Goal: Task Accomplishment & Management: Use online tool/utility

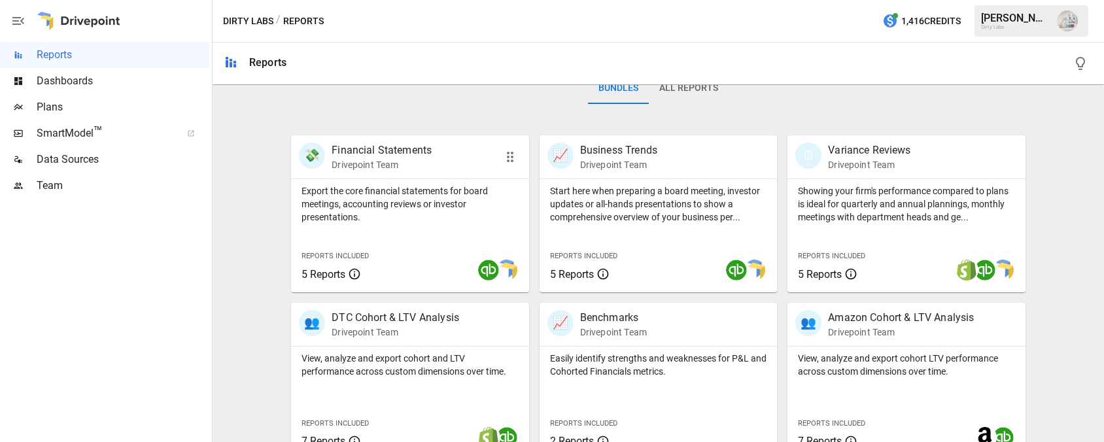
scroll to position [212, 0]
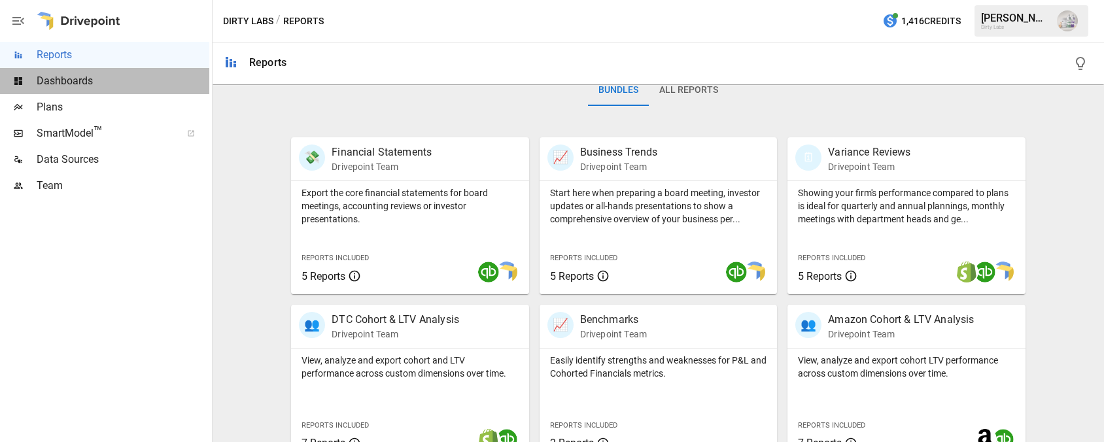
click at [66, 85] on span "Dashboards" at bounding box center [123, 81] width 173 height 16
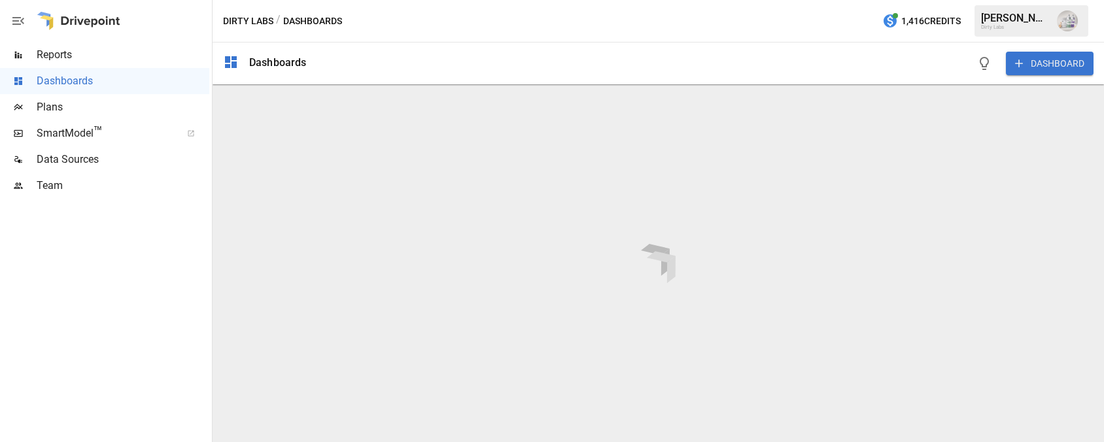
click at [672, 61] on div "DASHBOARD" at bounding box center [705, 63] width 777 height 42
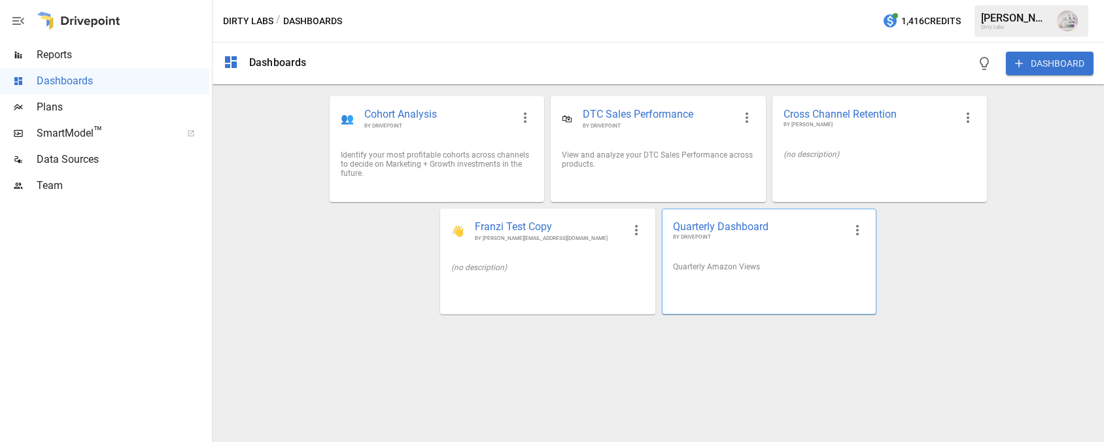
click at [726, 224] on span "Quarterly Dashboard" at bounding box center [758, 227] width 171 height 14
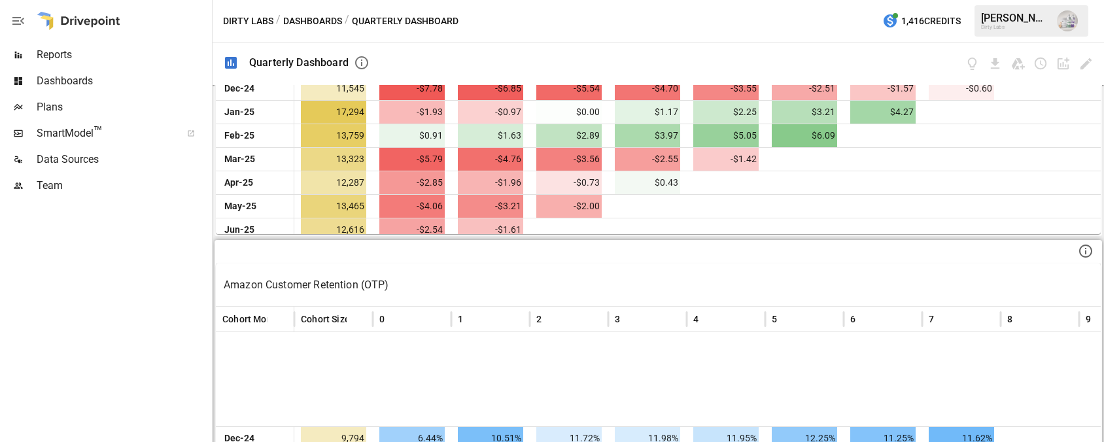
scroll to position [112, 0]
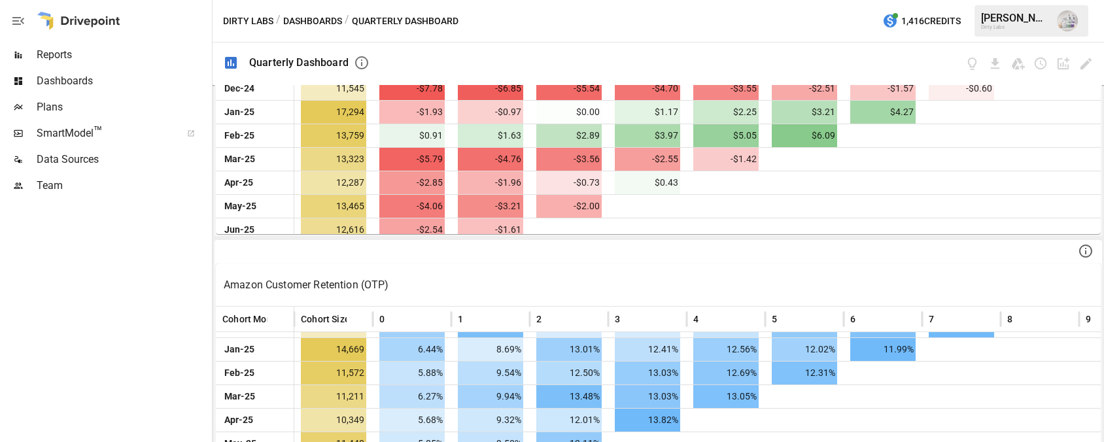
click at [71, 56] on span "Reports" at bounding box center [123, 55] width 173 height 16
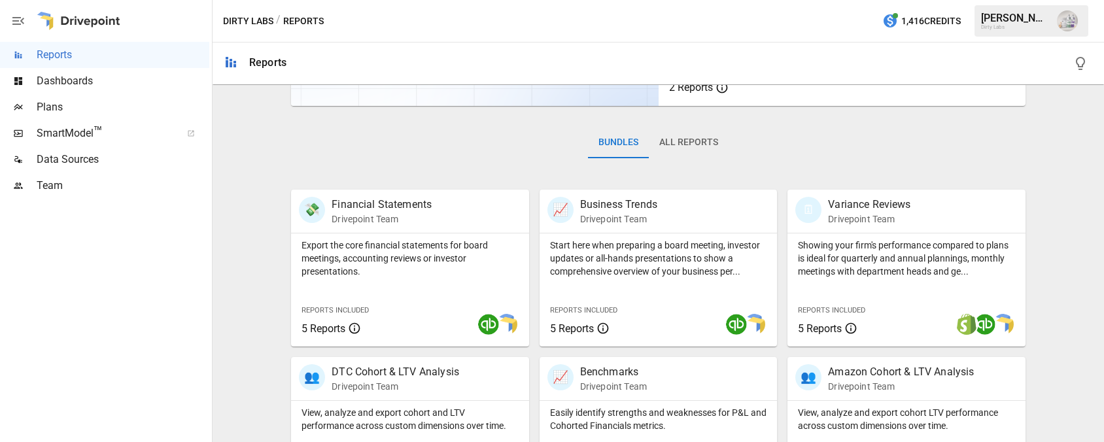
scroll to position [162, 0]
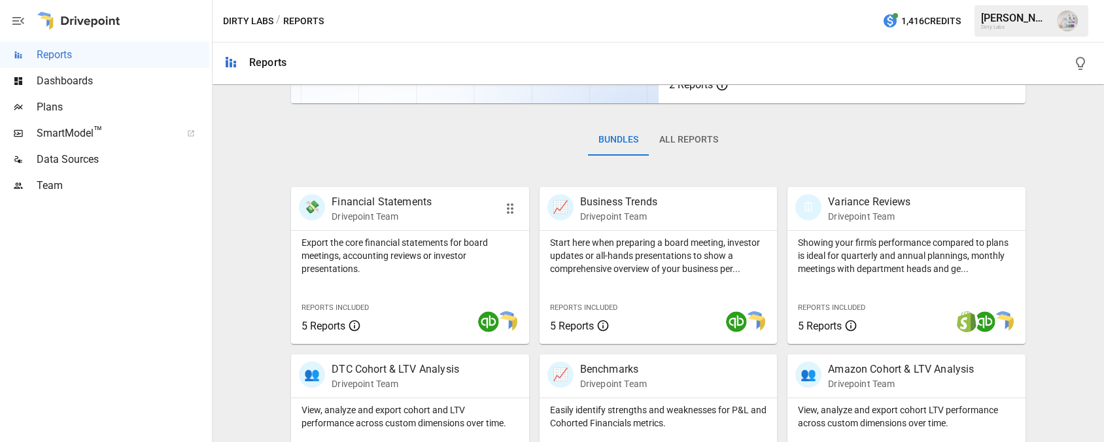
click at [375, 203] on p "Financial Statements" at bounding box center [381, 202] width 100 height 16
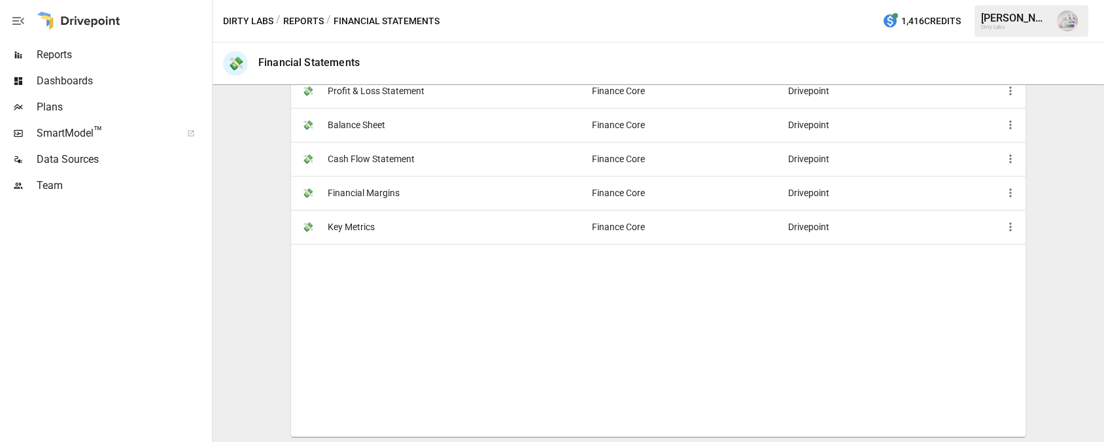
scroll to position [284, 0]
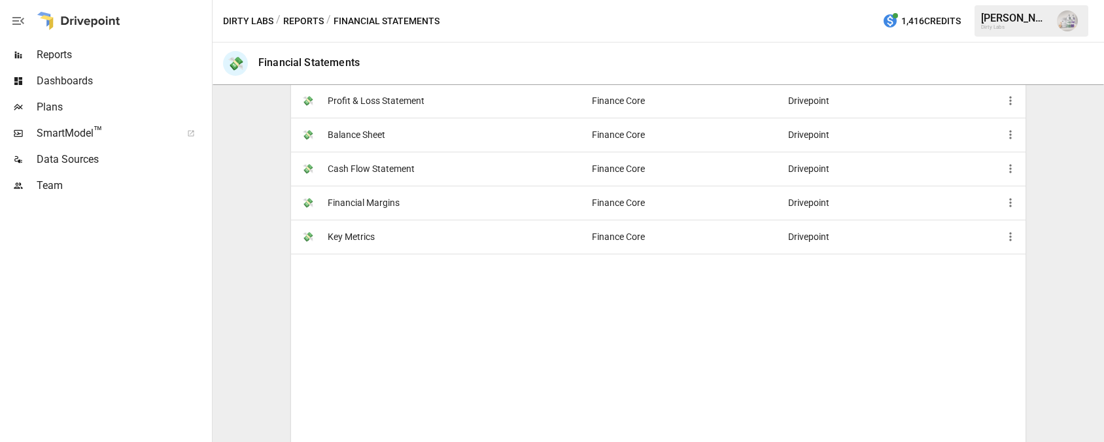
click at [336, 232] on span "Key Metrics" at bounding box center [351, 236] width 47 height 33
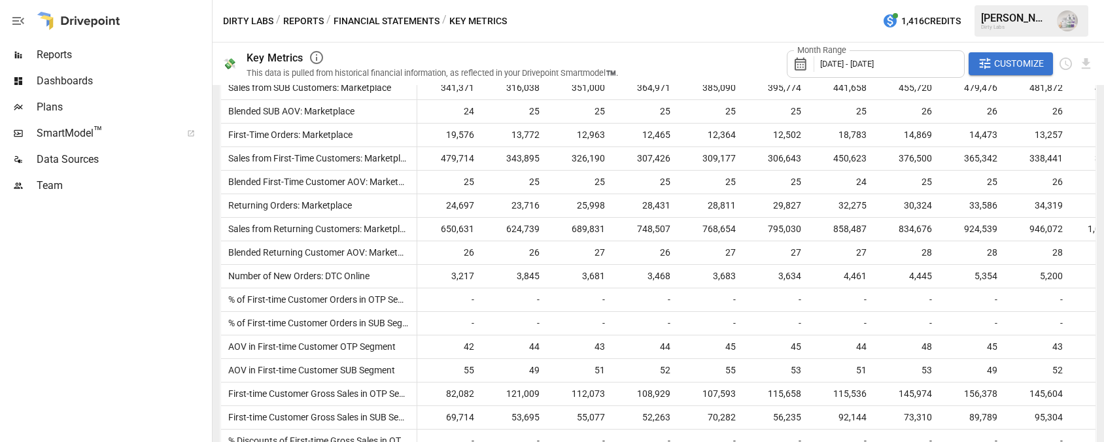
scroll to position [1557, 0]
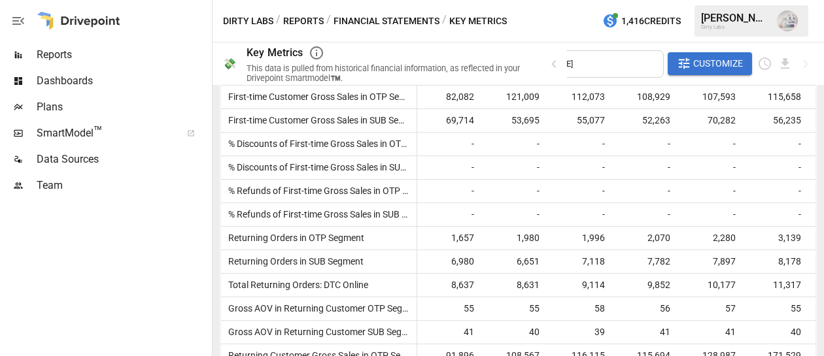
scroll to position [1850, 0]
click at [65, 127] on span "SmartModel ™" at bounding box center [105, 134] width 136 height 16
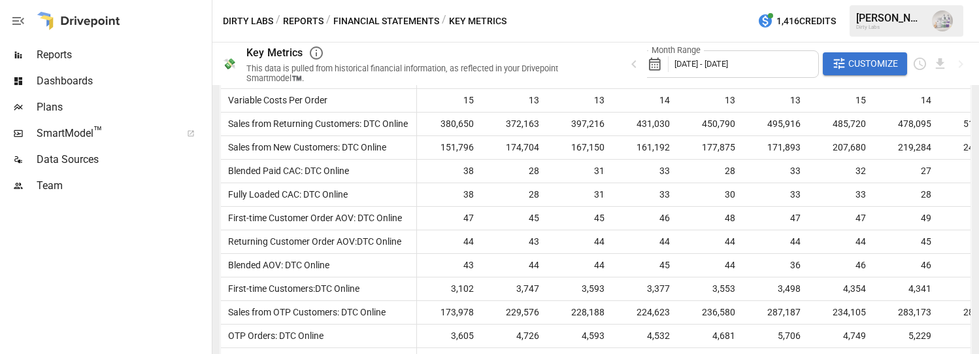
scroll to position [953, 0]
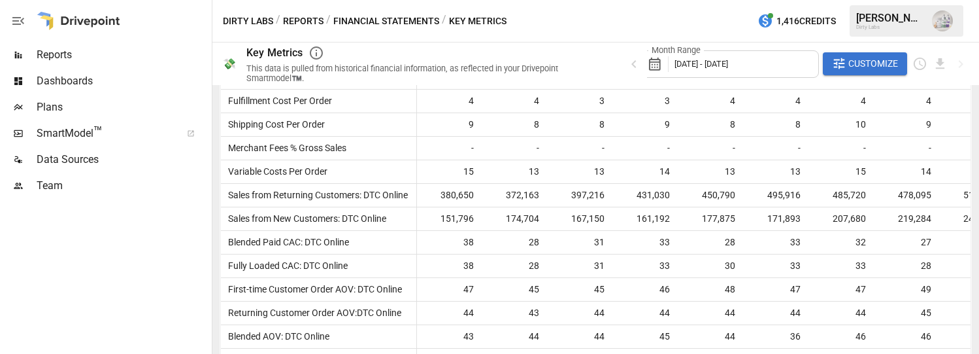
click at [700, 59] on span "July 2024 - July 2025" at bounding box center [702, 64] width 54 height 10
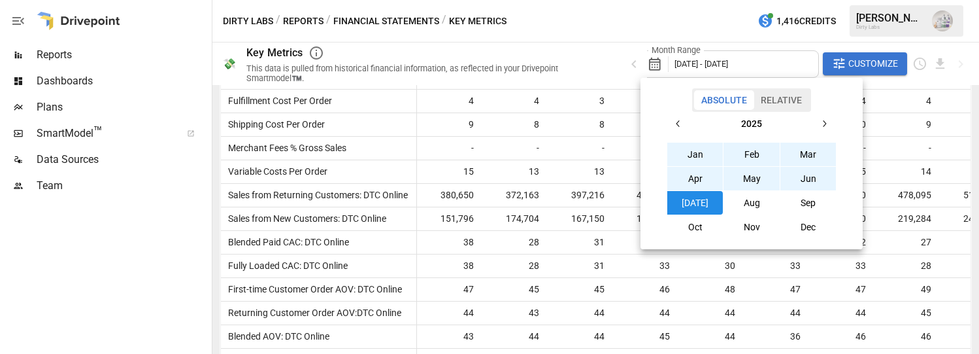
click at [534, 154] on div at bounding box center [489, 177] width 979 height 354
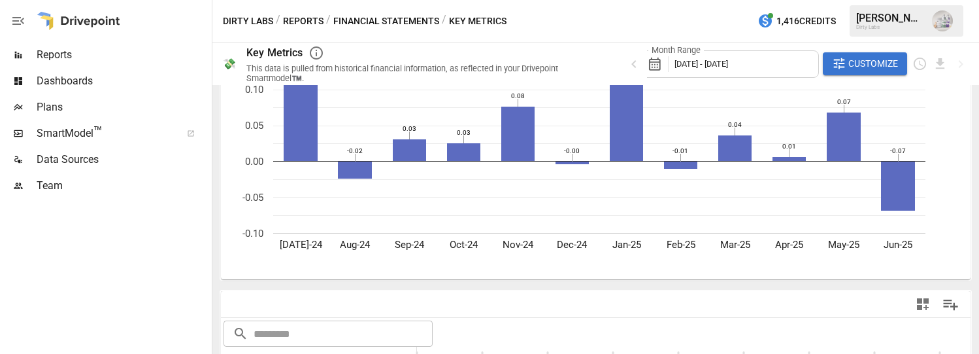
scroll to position [0, 0]
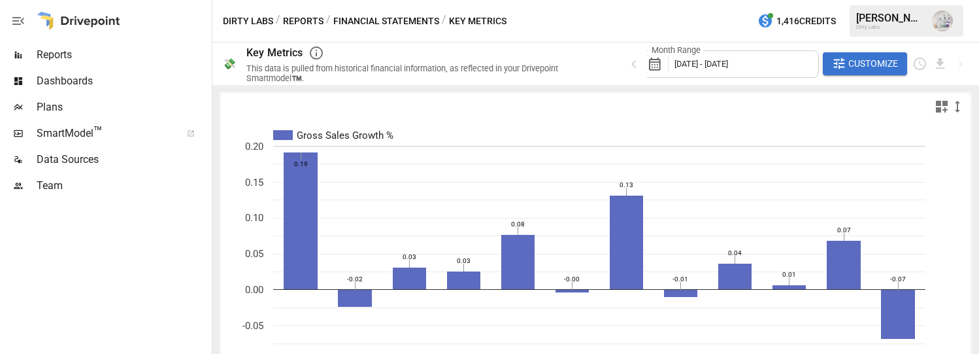
click at [369, 20] on button "Financial Statements" at bounding box center [386, 21] width 106 height 16
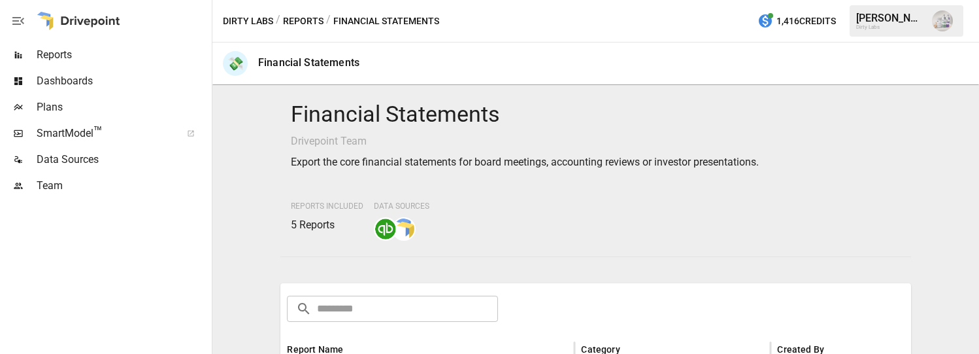
scroll to position [262, 0]
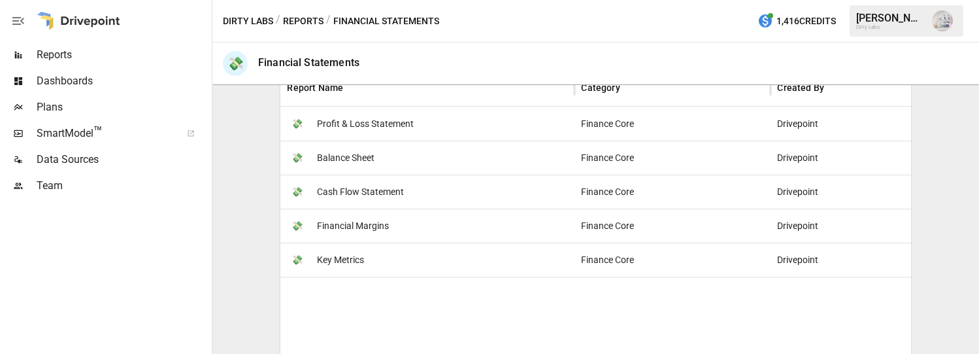
click at [389, 124] on span "Profit & Loss Statement" at bounding box center [365, 123] width 97 height 33
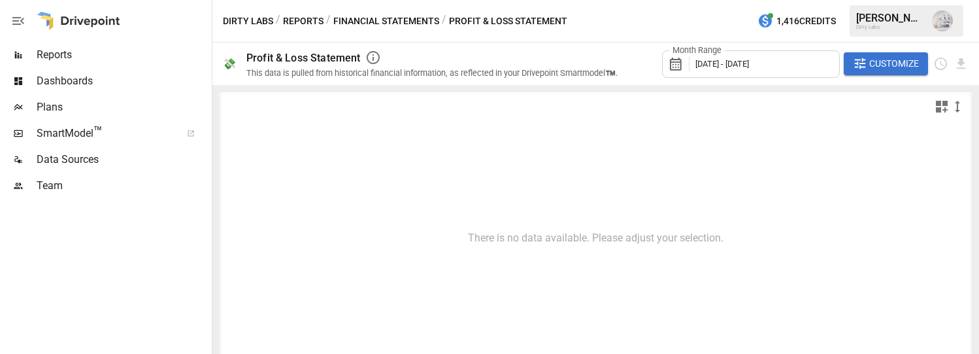
type input "**********"
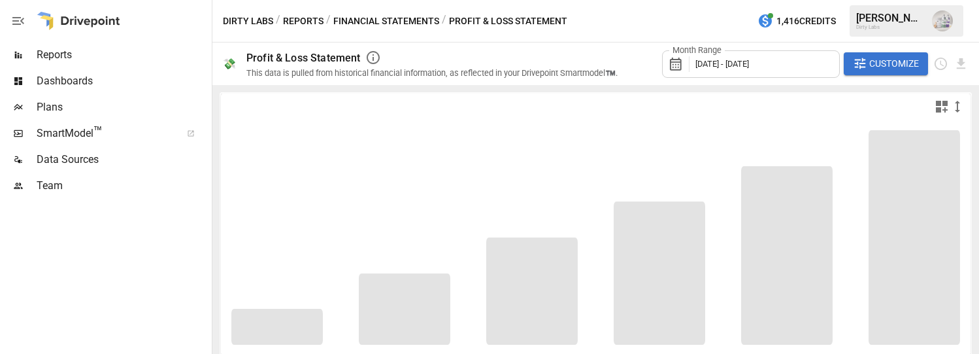
click at [671, 63] on icon at bounding box center [679, 64] width 22 height 16
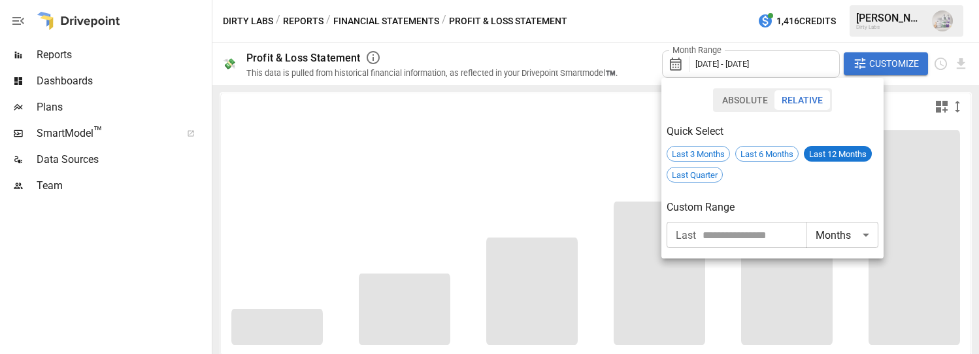
click at [75, 51] on div at bounding box center [489, 177] width 979 height 354
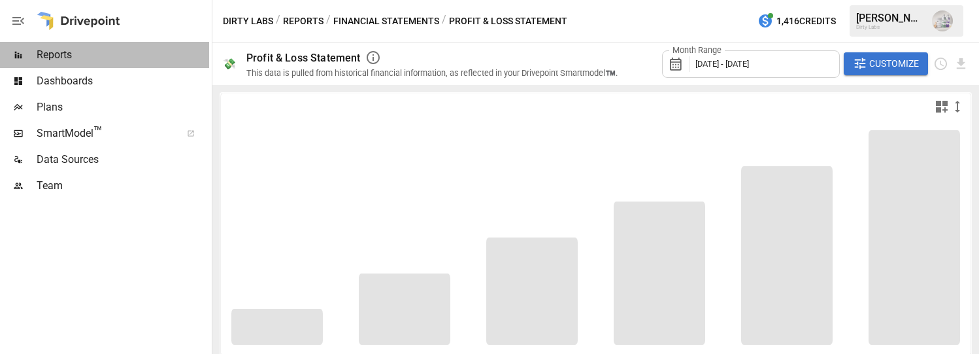
click at [60, 52] on span "Reports" at bounding box center [123, 55] width 173 height 16
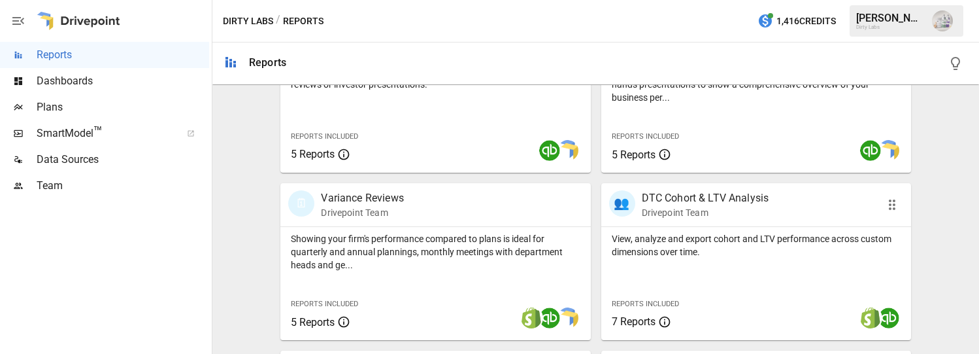
scroll to position [260, 0]
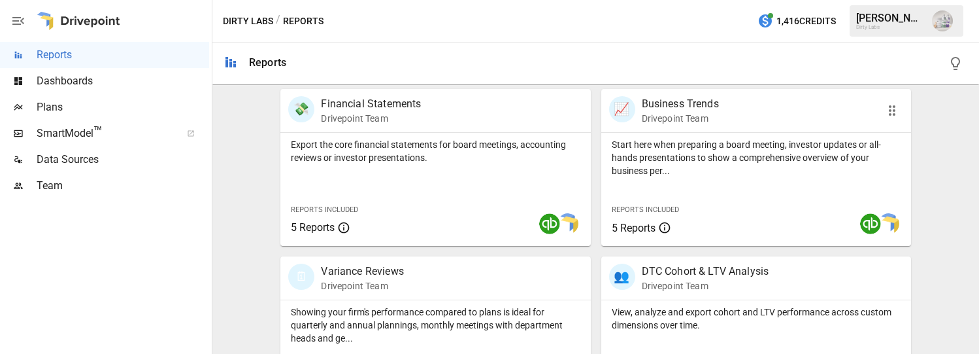
click at [683, 90] on div "📈 Business Trends Drivepoint Team" at bounding box center [757, 110] width 310 height 43
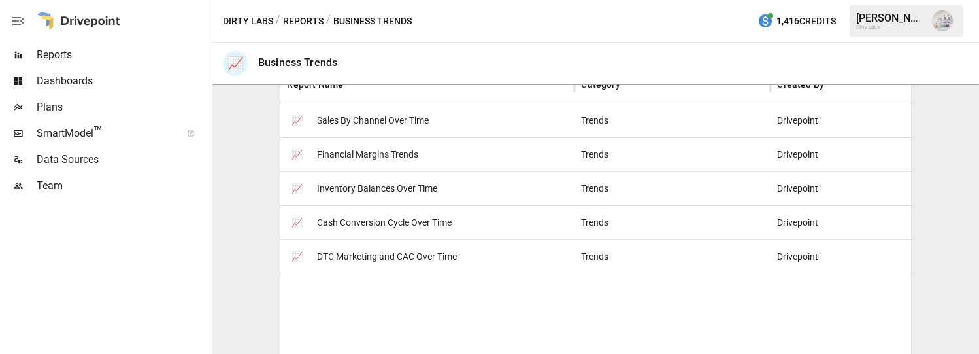
scroll to position [280, 0]
click at [386, 126] on span "Sales By Channel Over Time" at bounding box center [373, 121] width 112 height 33
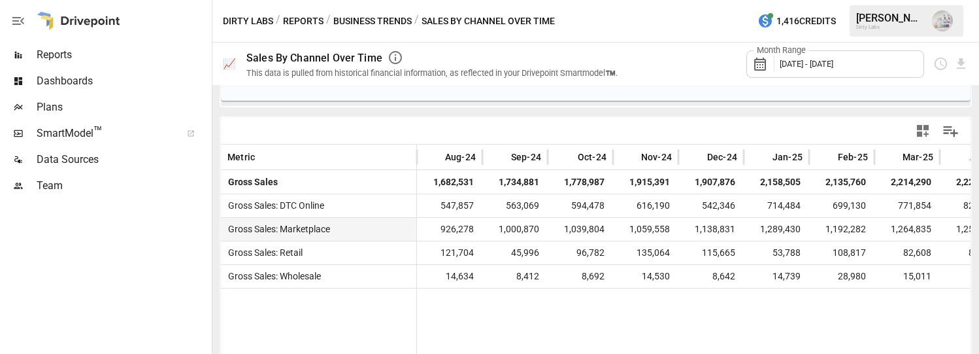
scroll to position [0, 165]
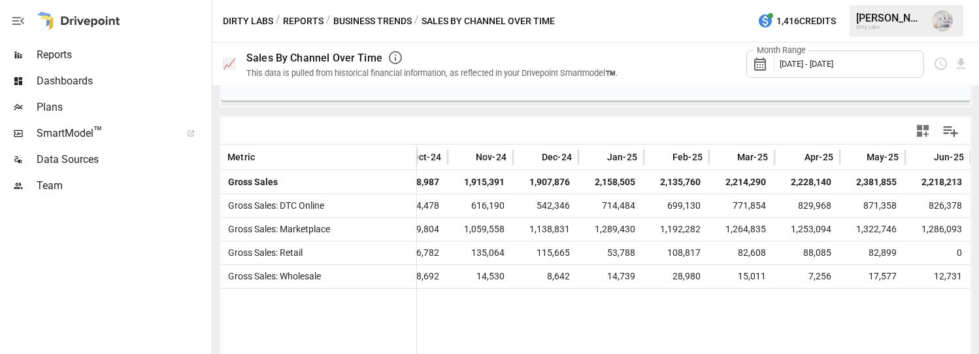
click at [904, 64] on div "Month Range August 2024 - July 2025" at bounding box center [836, 63] width 178 height 27
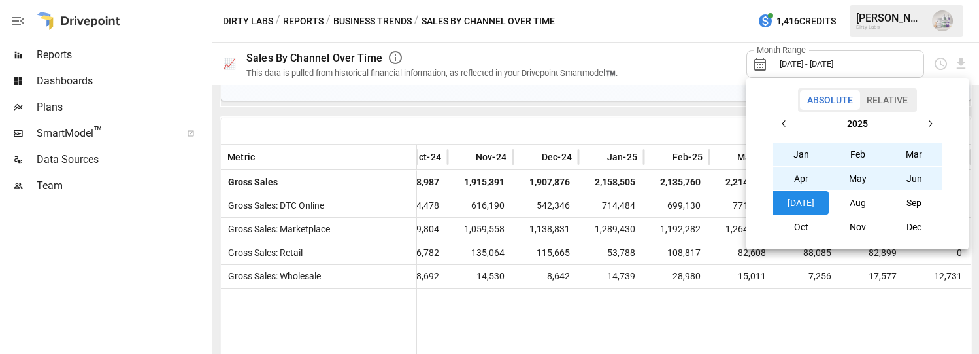
click at [809, 161] on button "Jan" at bounding box center [801, 155] width 56 height 24
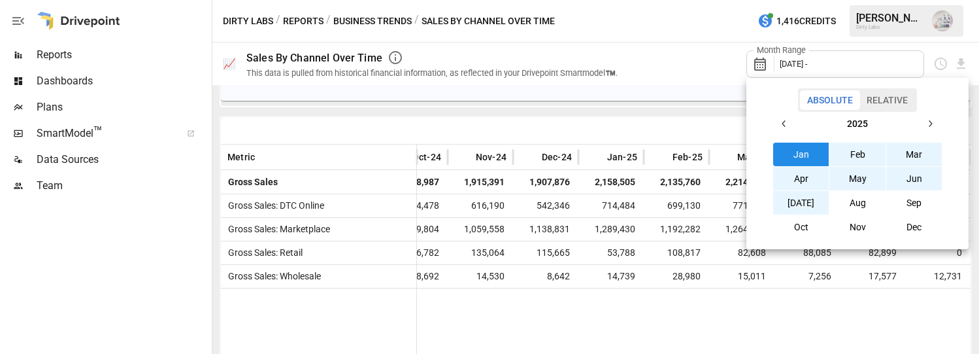
click at [809, 200] on button "Jul" at bounding box center [801, 203] width 56 height 24
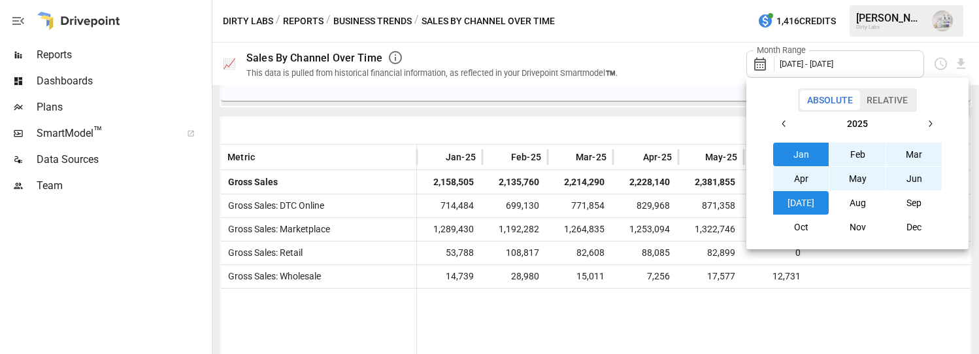
click at [159, 304] on div at bounding box center [489, 177] width 979 height 354
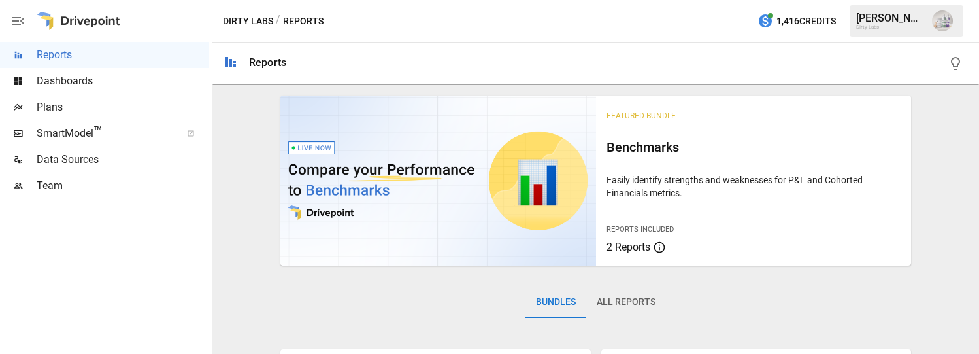
scroll to position [278, 0]
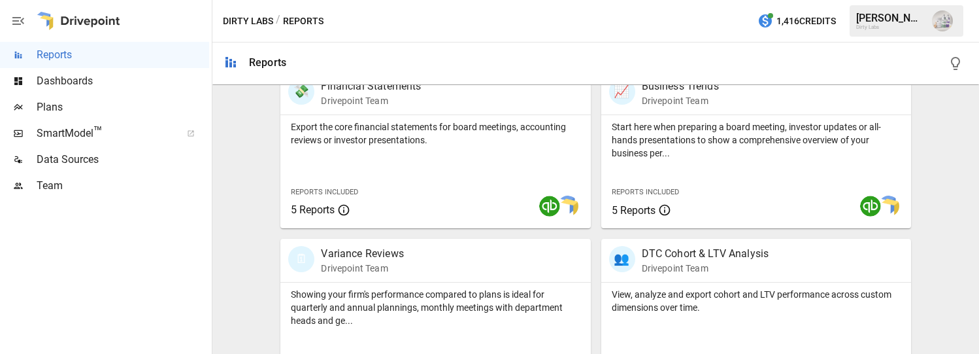
click at [59, 127] on span "SmartModel ™" at bounding box center [105, 134] width 136 height 16
click at [48, 110] on span "Plans" at bounding box center [123, 107] width 173 height 16
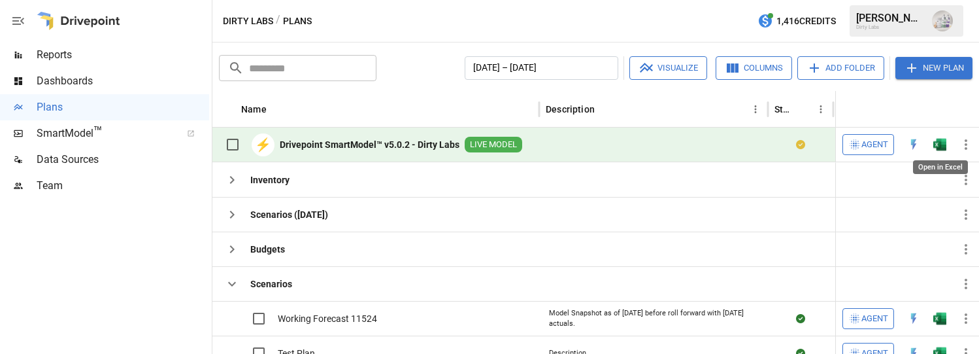
click at [942, 142] on img "Open in Excel" at bounding box center [940, 144] width 13 height 13
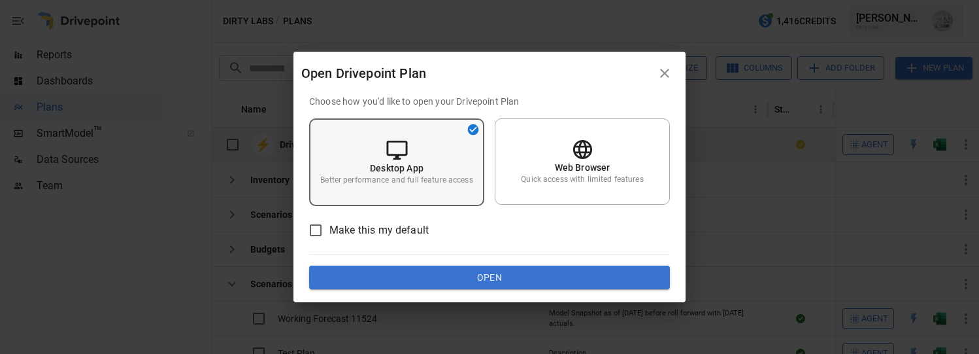
click at [420, 161] on p "Desktop App" at bounding box center [397, 167] width 54 height 13
click at [505, 280] on button "Open" at bounding box center [489, 277] width 361 height 24
